Goal: Book appointment/travel/reservation

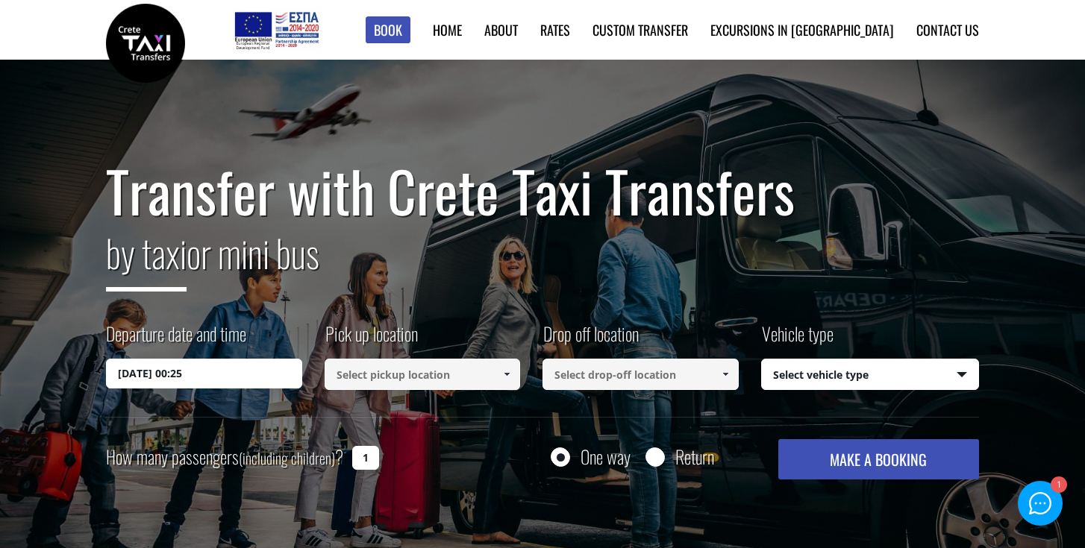
click at [203, 372] on input "[DATE] 00:25" at bounding box center [204, 374] width 196 height 30
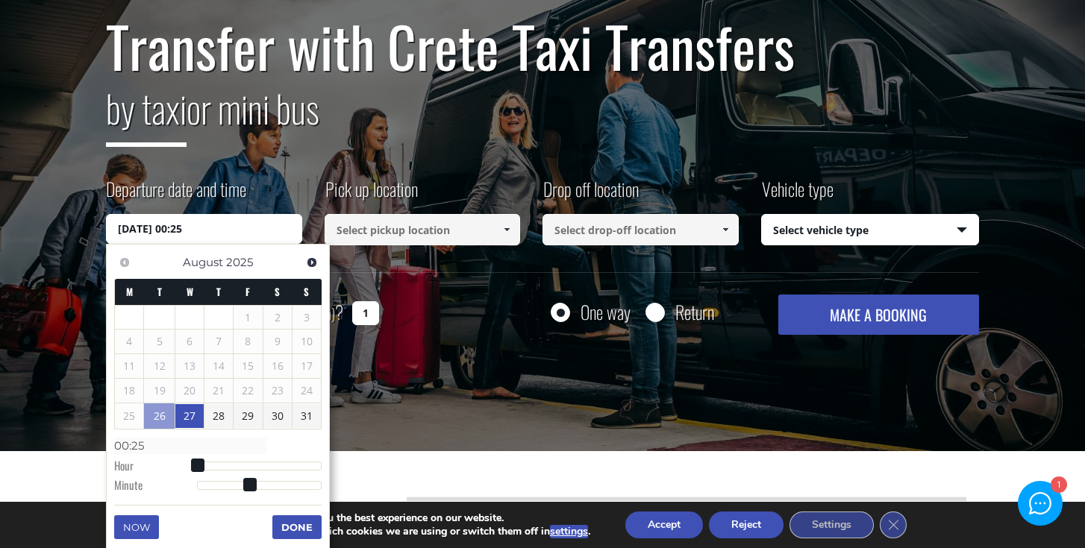
scroll to position [151, 0]
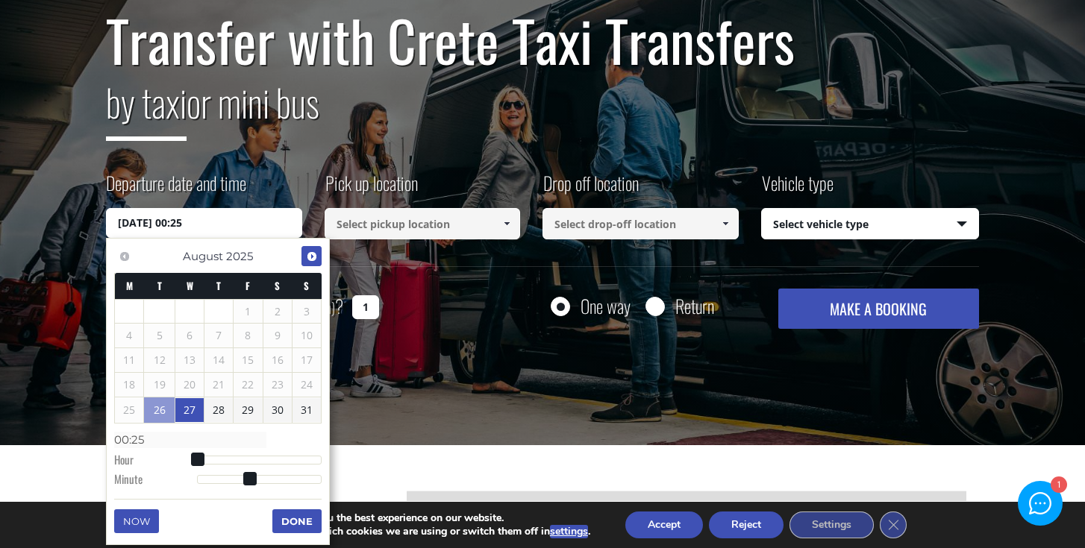
click at [312, 256] on span "Next" at bounding box center [312, 257] width 12 height 12
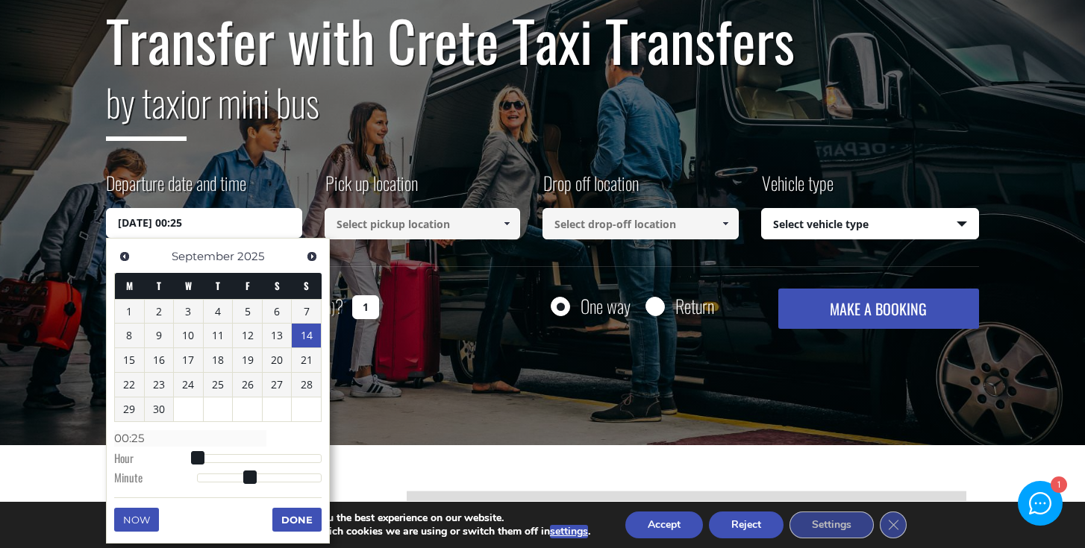
click at [306, 334] on link "14" at bounding box center [306, 336] width 29 height 24
click at [251, 222] on input "[DATE] 00:00" at bounding box center [204, 223] width 196 height 30
type input "[DATE] 01:00"
type input "01:00"
type input "[DATE] 02:00"
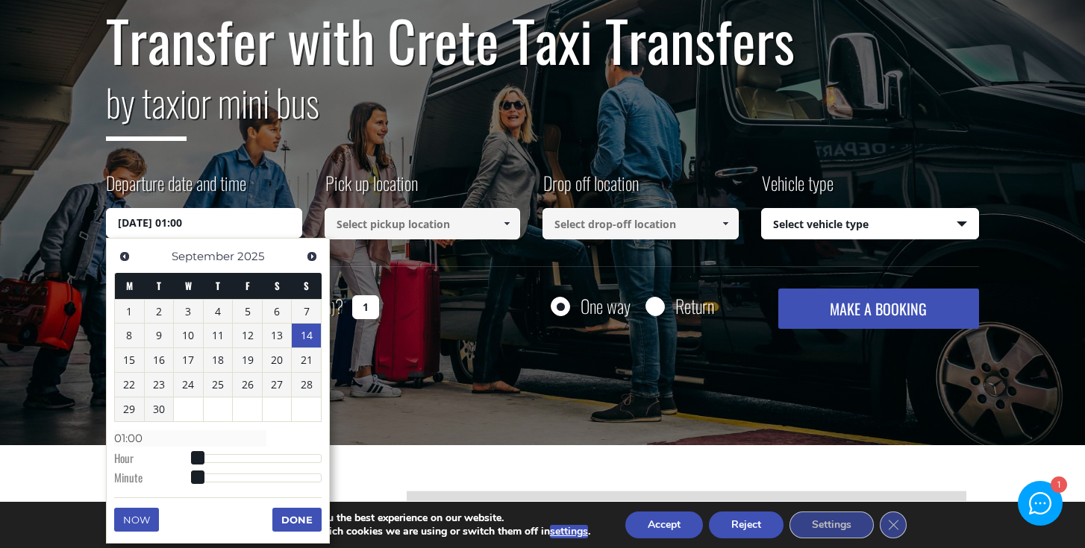
type input "02:00"
type input "[DATE] 04:00"
type input "04:00"
type input "[DATE] 08:00"
type input "08:00"
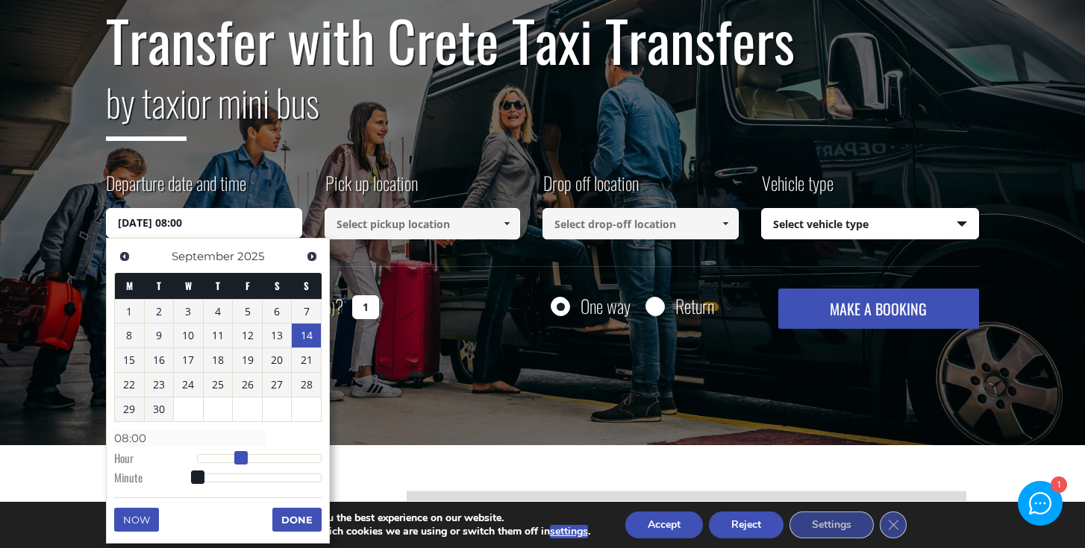
type input "[DATE] 11:00"
type input "11:00"
type input "[DATE] 13:00"
type input "13:00"
type input "[DATE] 14:00"
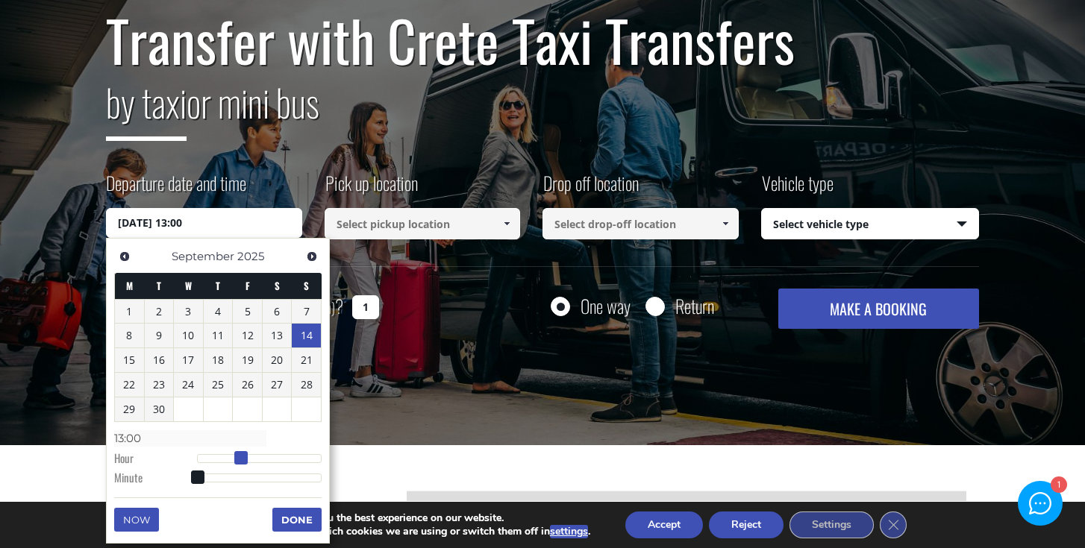
type input "14:00"
type input "[DATE] 15:00"
type input "15:00"
drag, startPoint x: 199, startPoint y: 460, endPoint x: 278, endPoint y: 460, distance: 79.1
click at [278, 460] on span at bounding box center [278, 457] width 13 height 13
